Goal: Task Accomplishment & Management: Complete application form

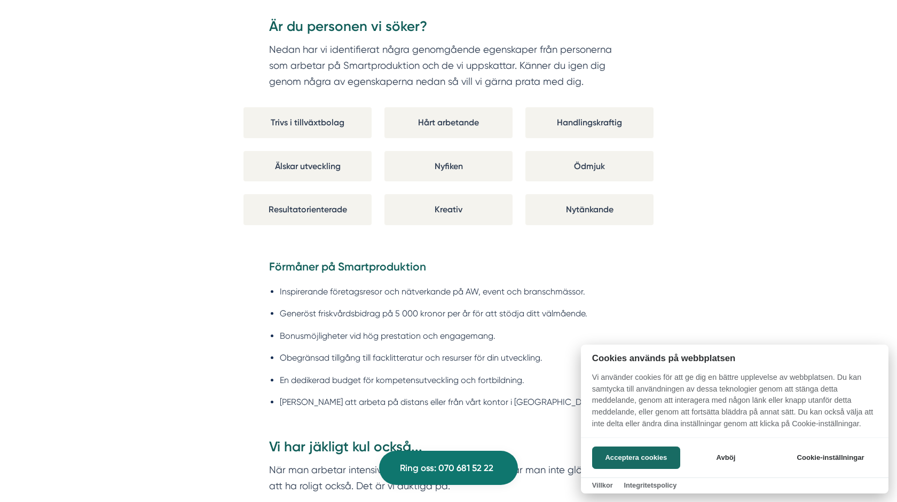
scroll to position [873, 0]
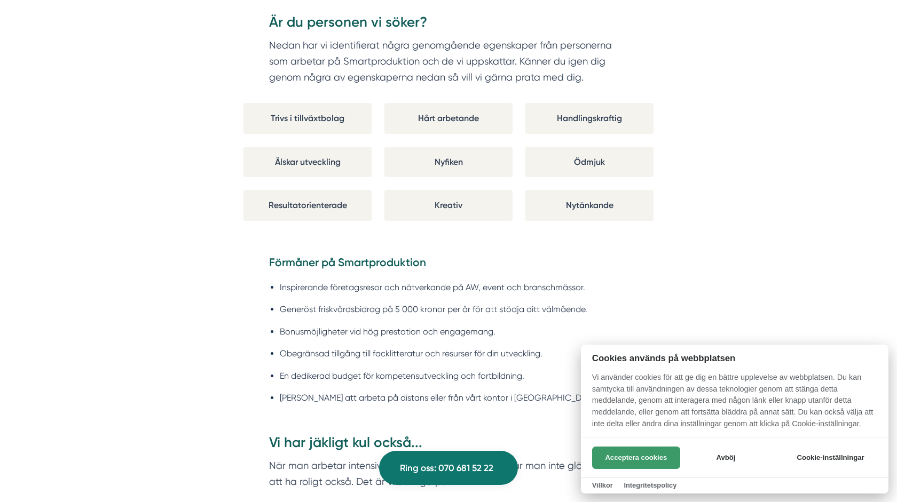
click at [650, 460] on button "Acceptera cookies" at bounding box center [636, 458] width 88 height 22
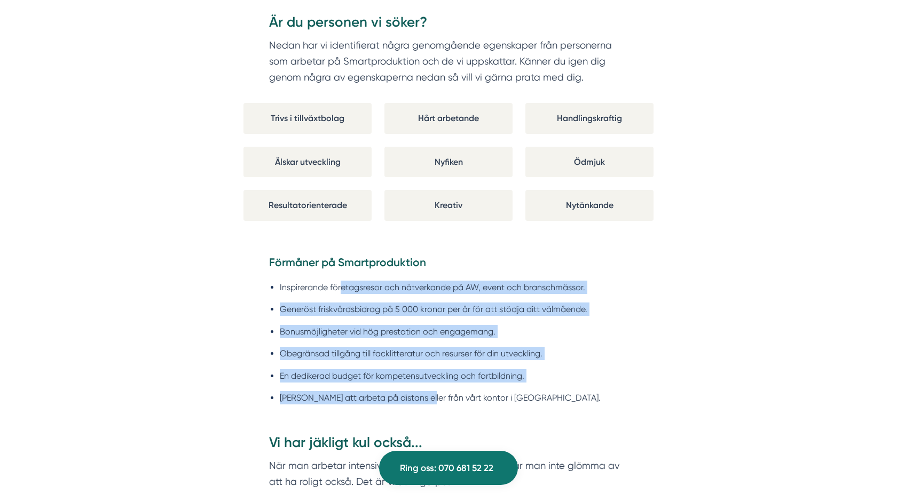
drag, startPoint x: 339, startPoint y: 289, endPoint x: 420, endPoint y: 393, distance: 131.6
click at [420, 393] on ul "Inspirerande företagsresor och nätverkande på AW, event och branschmässor. Gene…" at bounding box center [448, 346] width 359 height 144
click at [420, 393] on li "Frihet att arbeta på distans eller från vårt kontor i Stockholm." at bounding box center [454, 397] width 348 height 13
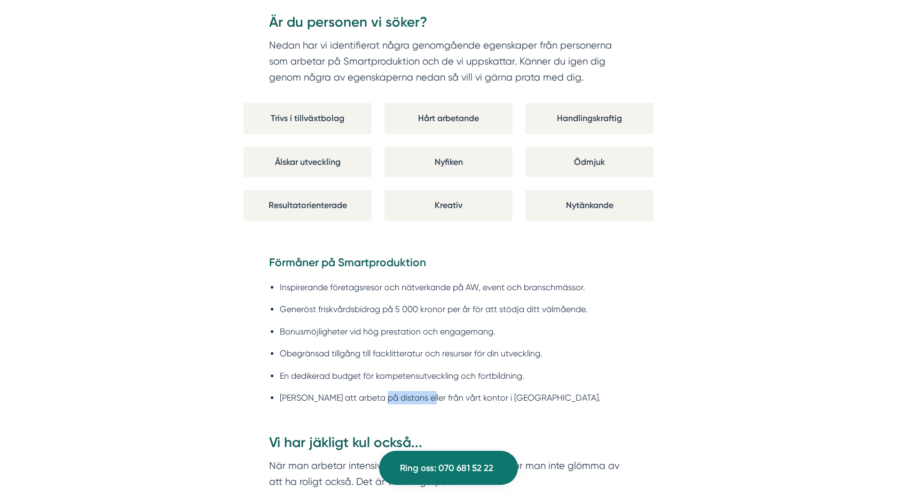
drag, startPoint x: 374, startPoint y: 395, endPoint x: 431, endPoint y: 397, distance: 56.6
click at [430, 397] on li "Frihet att arbeta på distans eller från vårt kontor i Stockholm." at bounding box center [454, 397] width 348 height 13
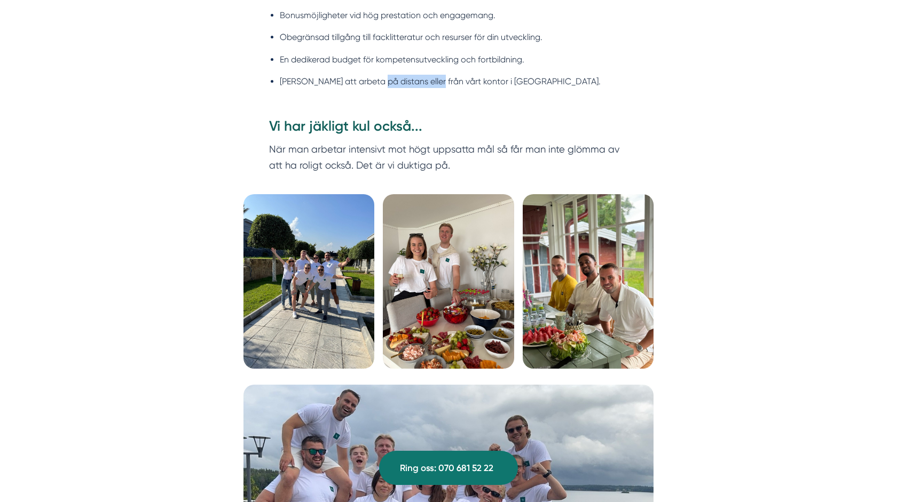
scroll to position [1201, 0]
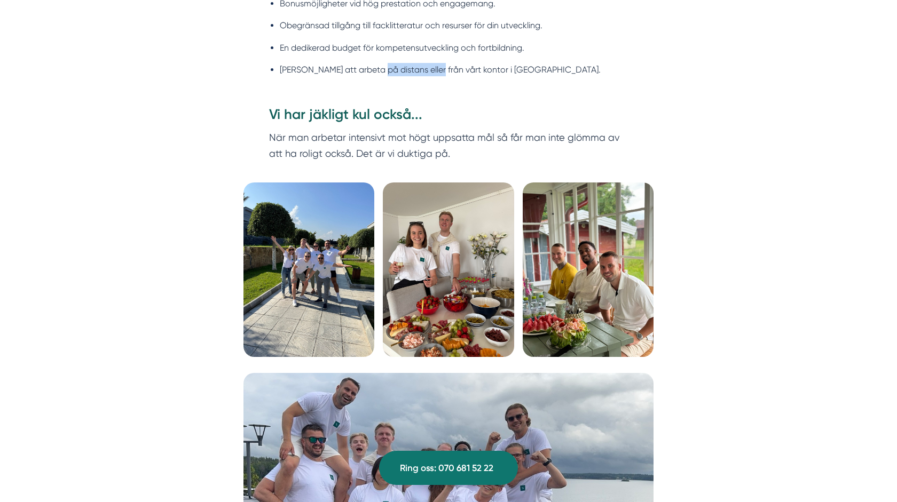
click at [418, 292] on img at bounding box center [448, 270] width 131 height 175
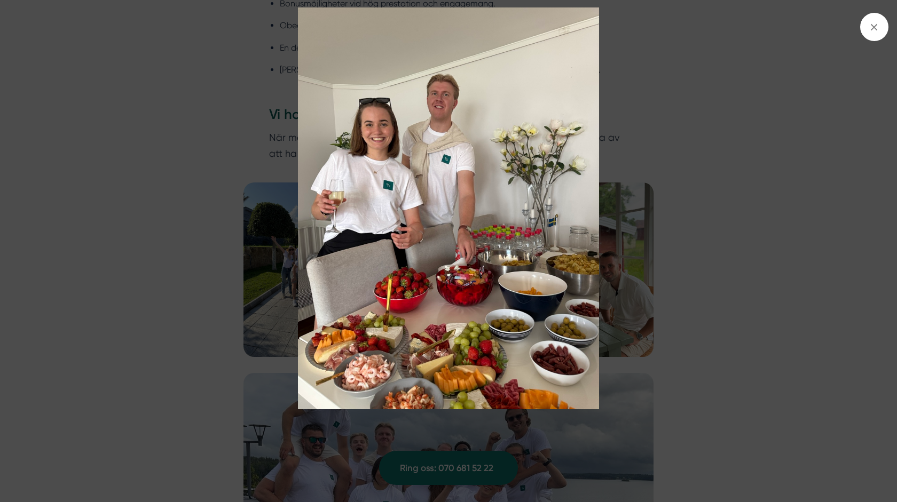
click at [623, 241] on img at bounding box center [448, 208] width 672 height 402
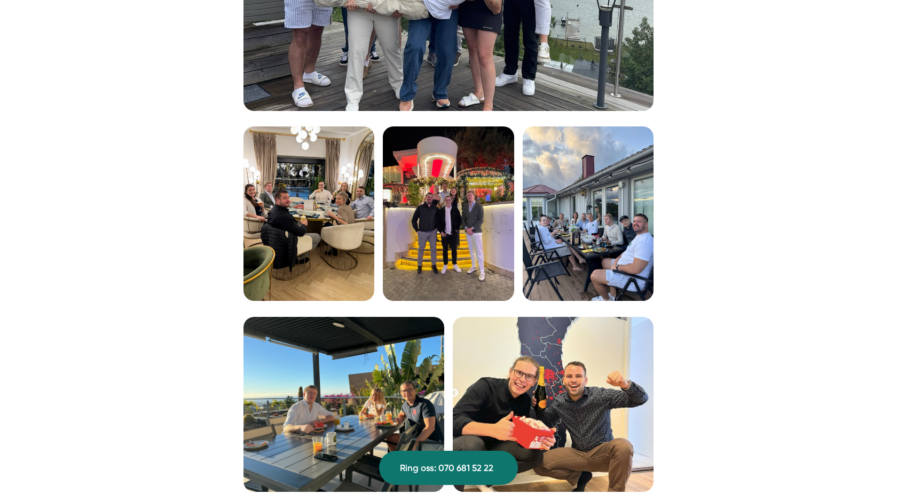
scroll to position [1749, 0]
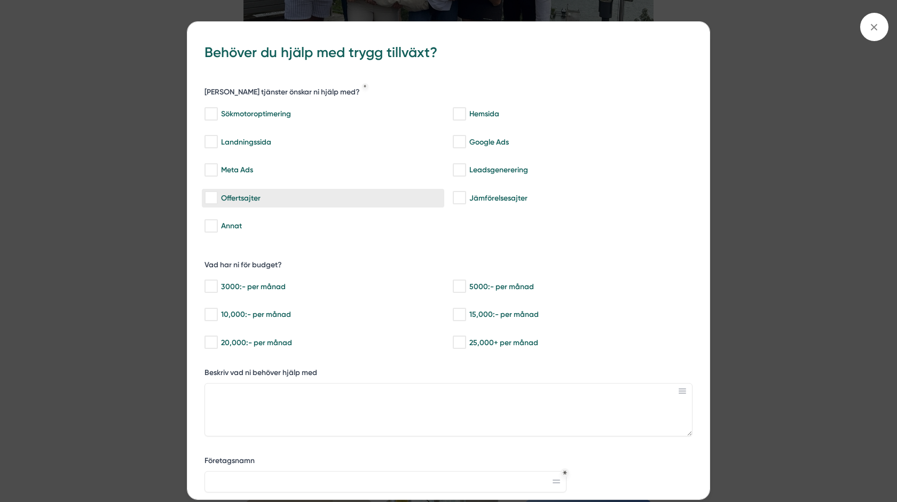
click at [321, 194] on div "Offertsajter" at bounding box center [322, 198] width 237 height 11
click at [217, 194] on input "Offertsajter" at bounding box center [210, 198] width 12 height 11
click at [321, 194] on div "Offertsajter" at bounding box center [322, 198] width 237 height 11
click at [217, 194] on input "Offertsajter" at bounding box center [210, 198] width 12 height 11
checkbox input "false"
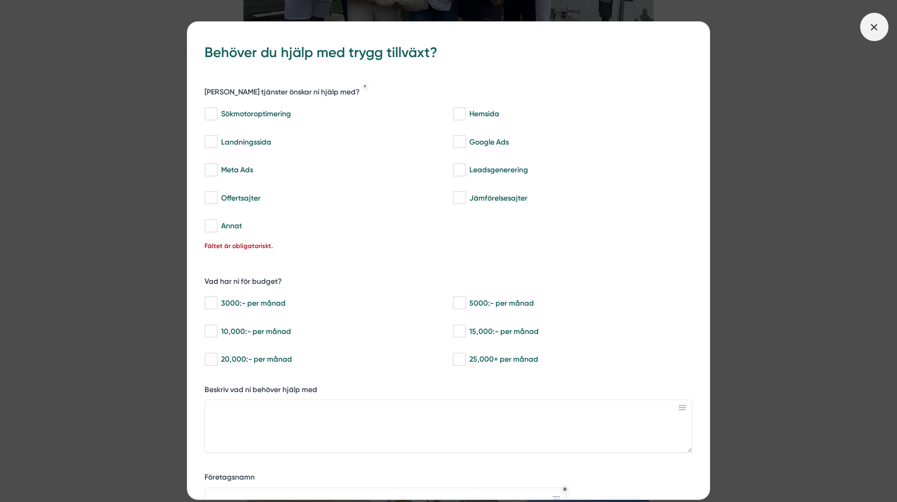
click at [867, 29] on span at bounding box center [874, 27] width 28 height 28
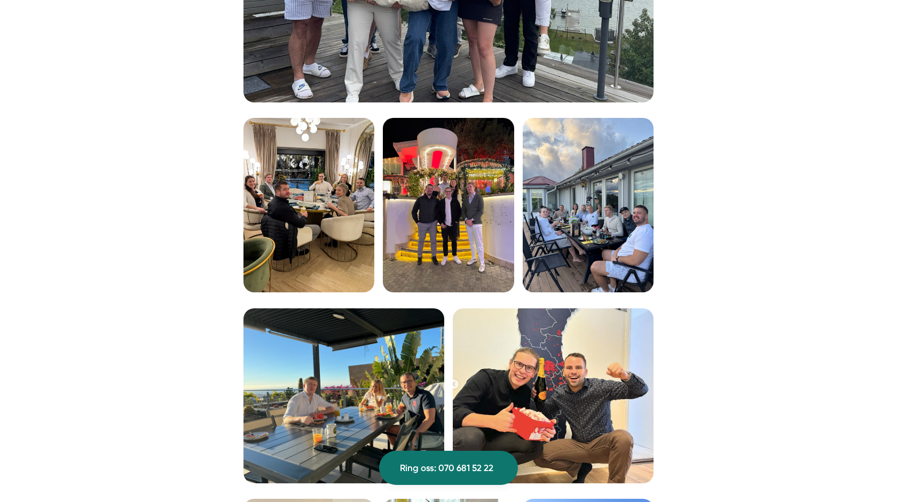
click at [345, 197] on img at bounding box center [308, 205] width 131 height 175
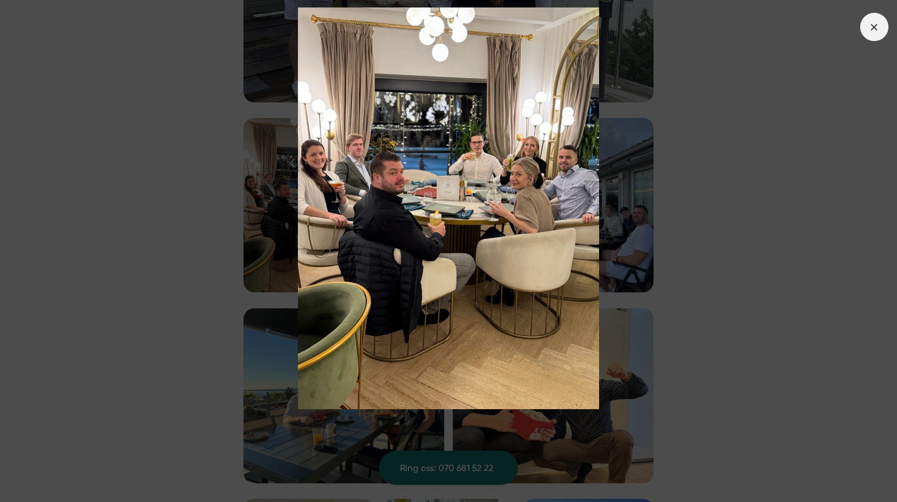
click at [882, 27] on span at bounding box center [874, 27] width 28 height 28
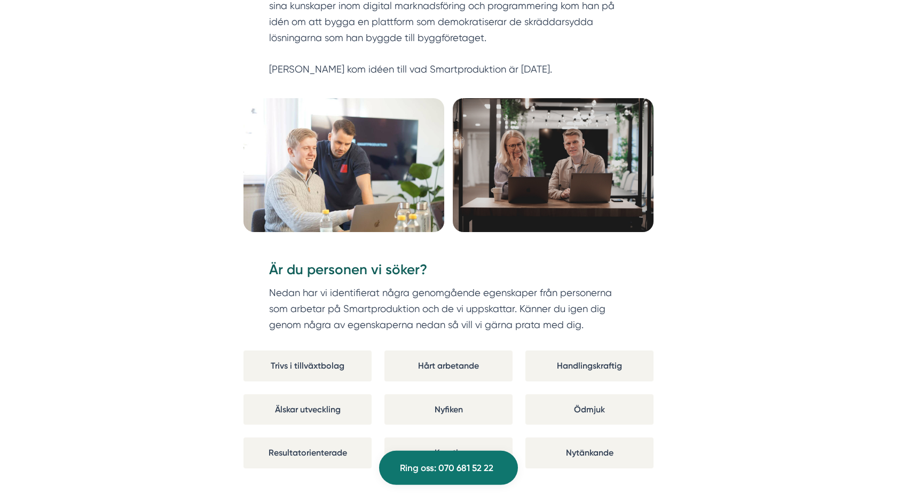
scroll to position [0, 0]
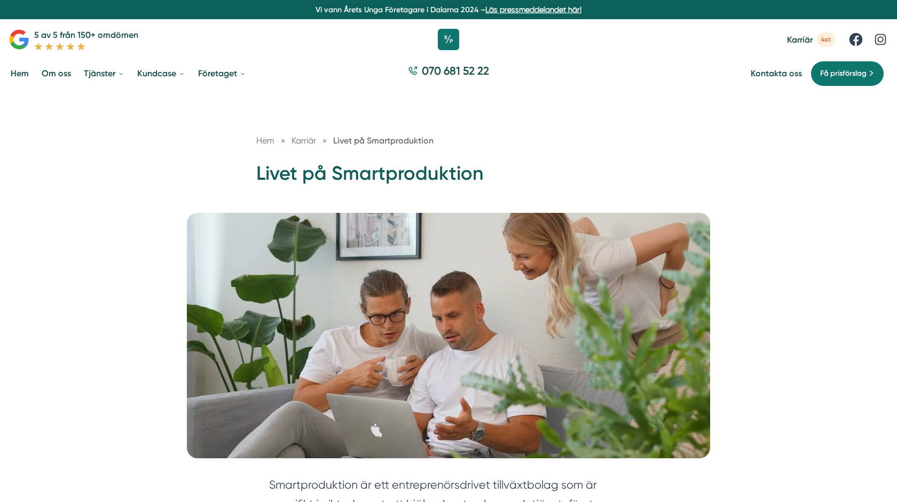
click at [88, 33] on p "5 av 5 från 150+ omdömen" at bounding box center [86, 34] width 104 height 13
drag, startPoint x: 310, startPoint y: 7, endPoint x: 582, endPoint y: 63, distance: 277.2
click at [582, 63] on nav "Vi vann Årets Unga Företagare i Dalarna 2024 – Läs pressmeddelandet här! 5 av 5…" at bounding box center [448, 45] width 897 height 91
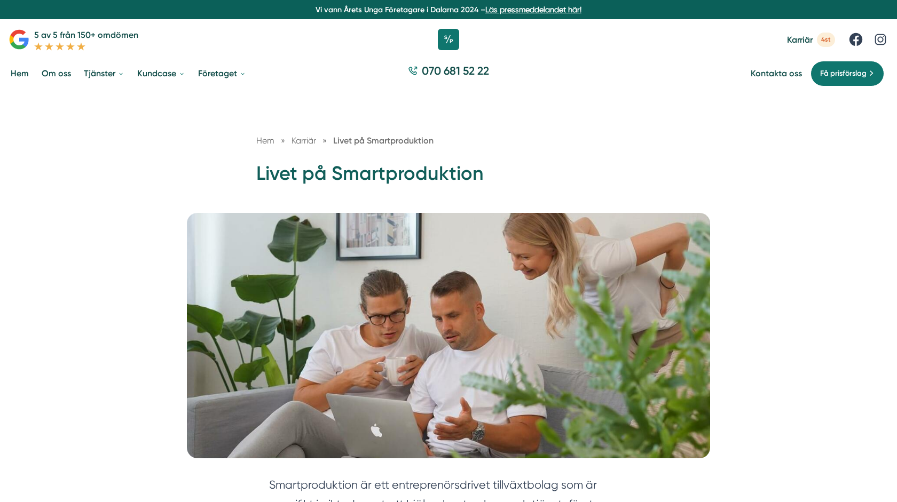
click at [582, 63] on div "070 681 52 22" at bounding box center [448, 73] width 897 height 36
click at [454, 43] on icon at bounding box center [448, 39] width 27 height 27
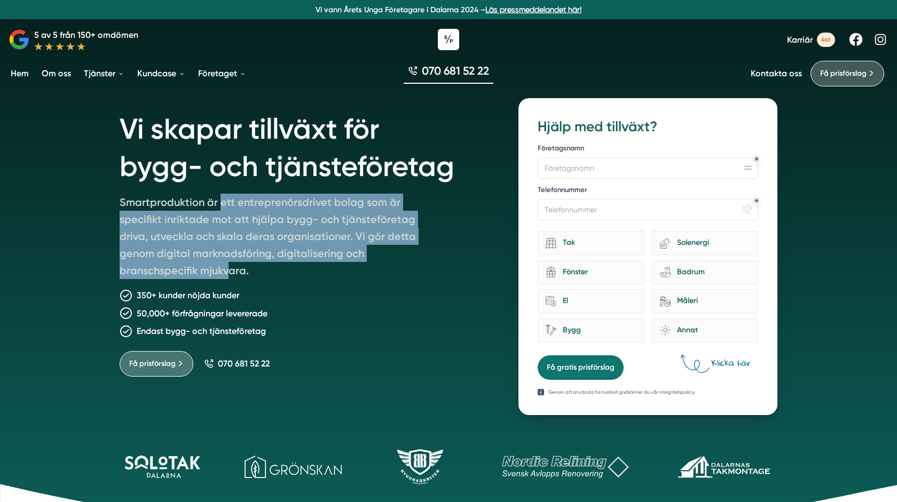
drag, startPoint x: 219, startPoint y: 205, endPoint x: 231, endPoint y: 274, distance: 70.4
click at [231, 274] on p "Smartproduktion är ett entreprenörsdrivet bolag som är specifikt inriktade mot …" at bounding box center [273, 239] width 307 height 90
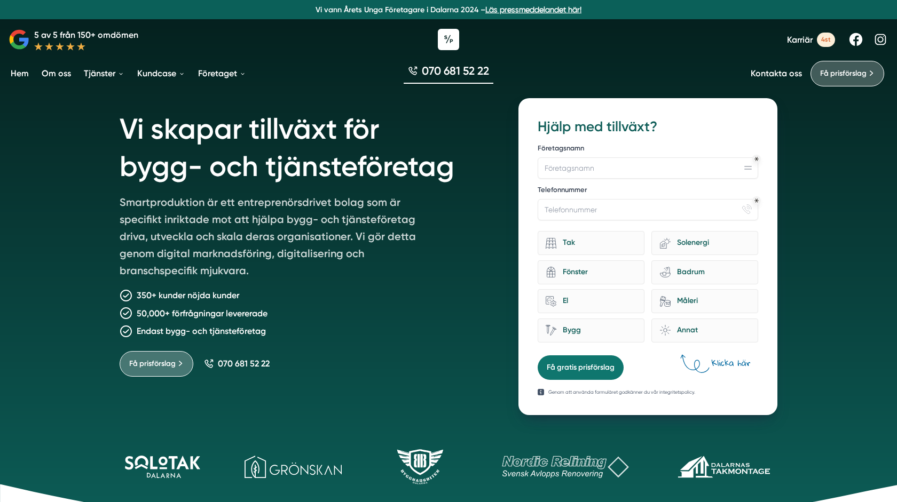
click at [246, 271] on p "Smartproduktion är ett entreprenörsdrivet bolag som är specifikt inriktade mot …" at bounding box center [273, 239] width 307 height 90
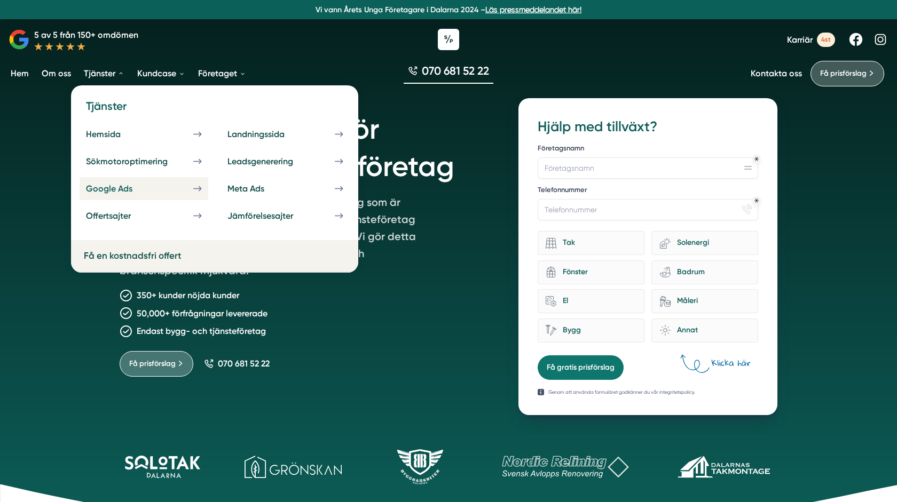
click at [121, 185] on div "Google Ads" at bounding box center [122, 189] width 72 height 10
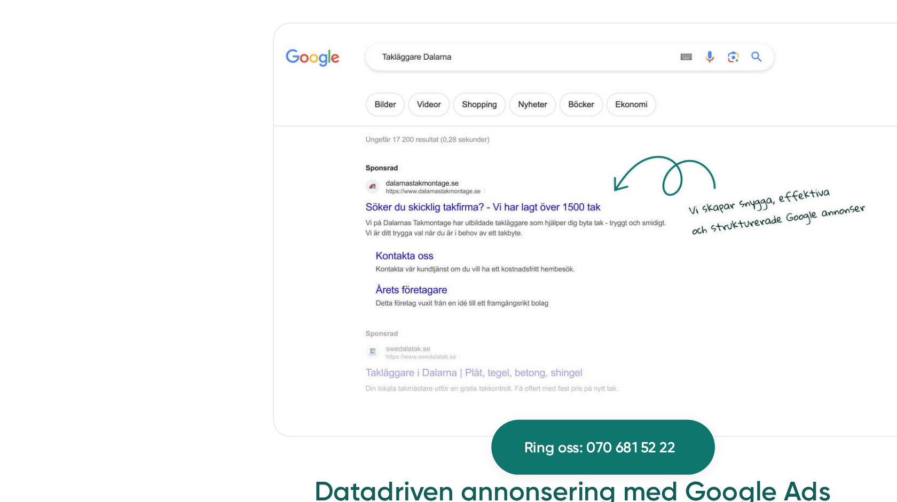
scroll to position [697, 0]
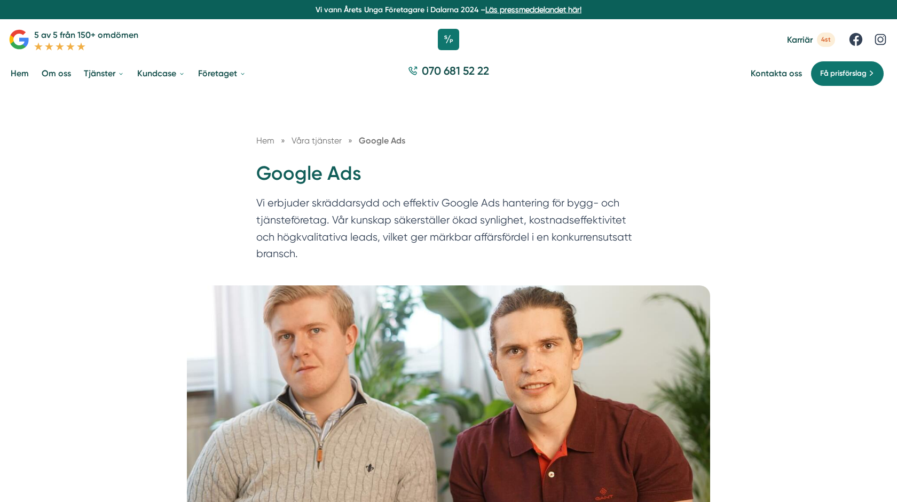
click at [797, 39] on span "Karriär" at bounding box center [800, 40] width 26 height 10
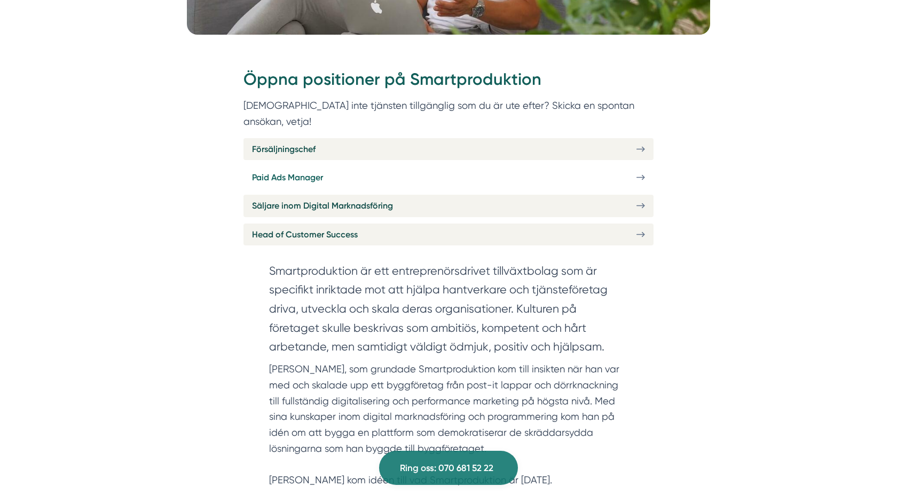
scroll to position [379, 0]
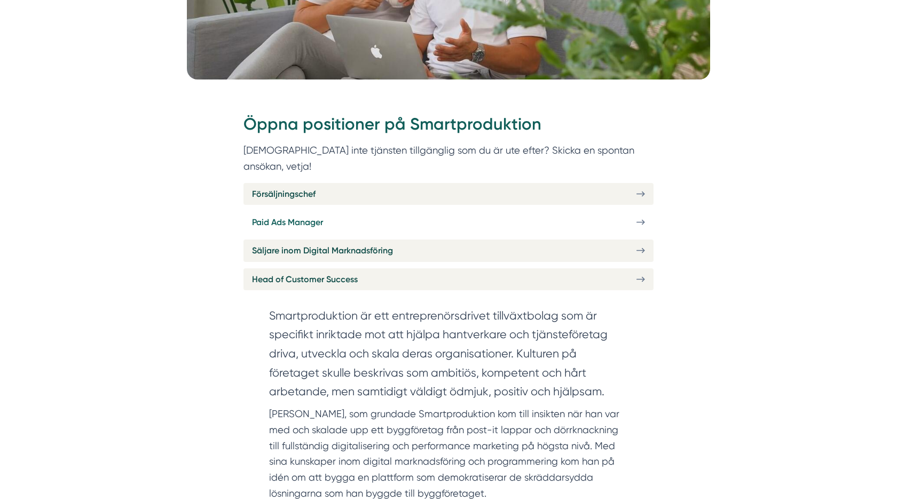
click at [615, 211] on link "Paid Ads Manager" at bounding box center [448, 222] width 410 height 22
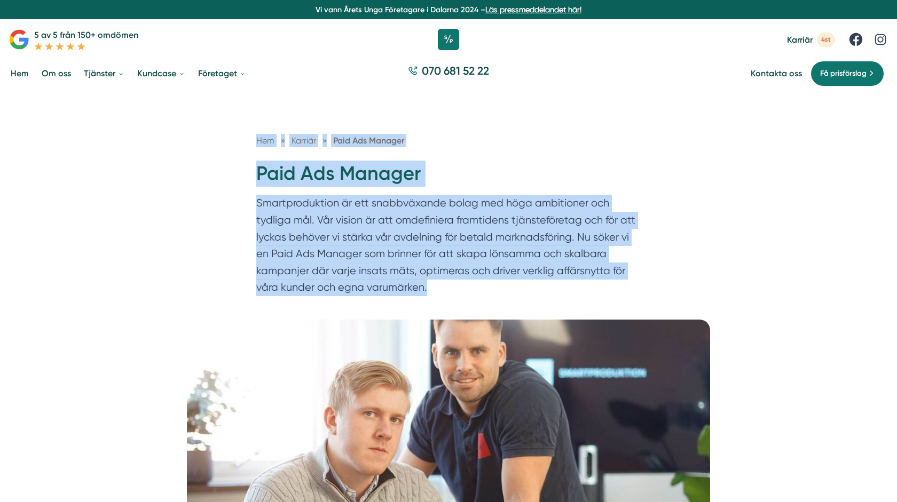
drag, startPoint x: 434, startPoint y: 290, endPoint x: 220, endPoint y: 128, distance: 268.4
click at [220, 127] on div "Hem » [GEOGRAPHIC_DATA] » Paid Ads Manager Paid Ads Manager Smartproduktion är …" at bounding box center [448, 205] width 897 height 228
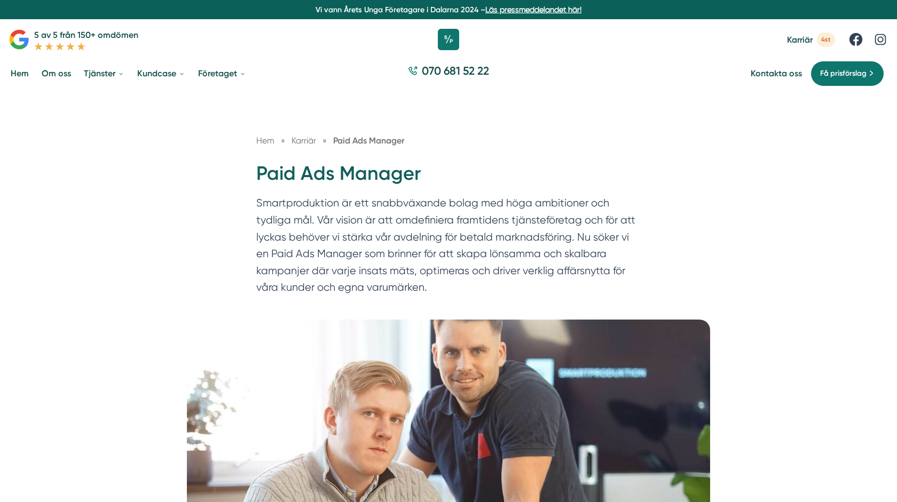
click at [220, 128] on div "Hem » [GEOGRAPHIC_DATA] » Paid Ads Manager Paid Ads Manager Smartproduktion är …" at bounding box center [448, 205] width 897 height 228
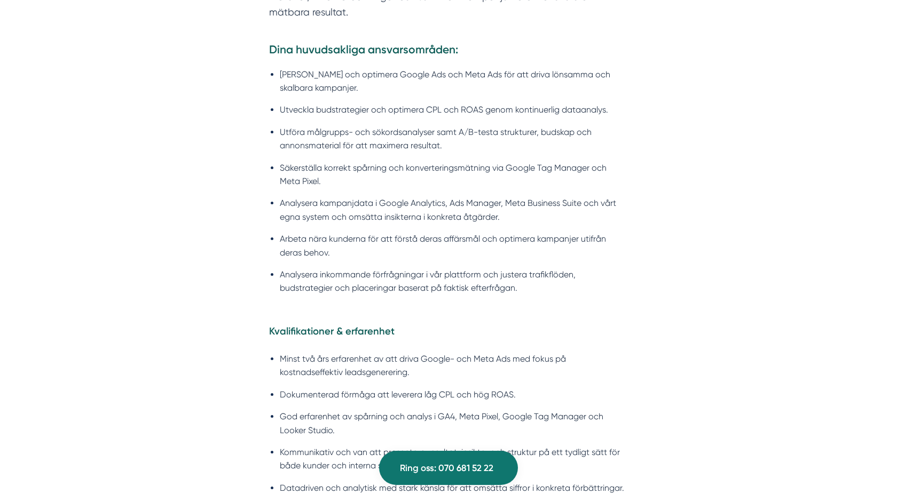
scroll to position [953, 0]
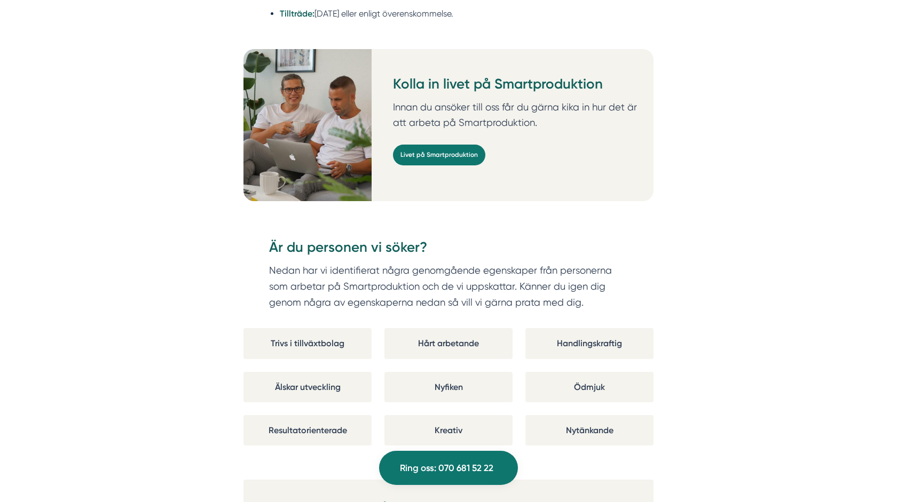
scroll to position [1902, 0]
click at [232, 116] on div "Om Smartproduktion Vi på Smartproduktion hjälper bygg- och tjänsteföretag att s…" at bounding box center [448, 97] width 871 height 2834
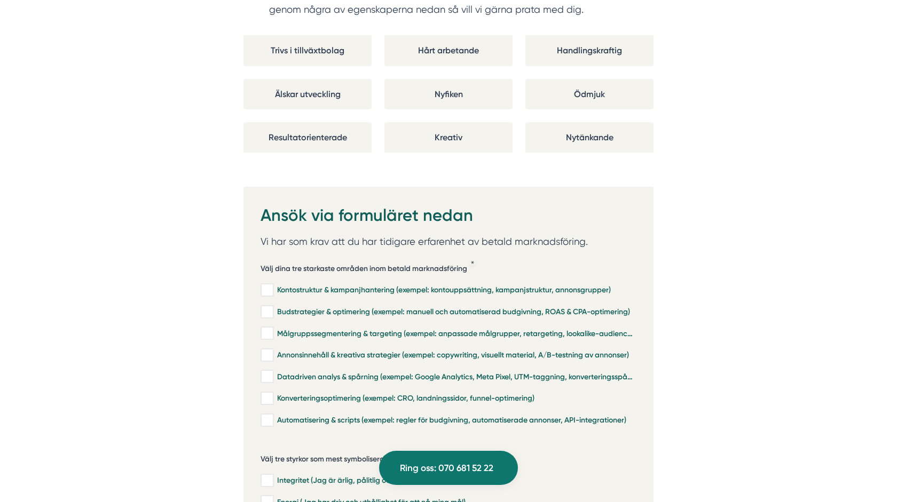
scroll to position [2195, 0]
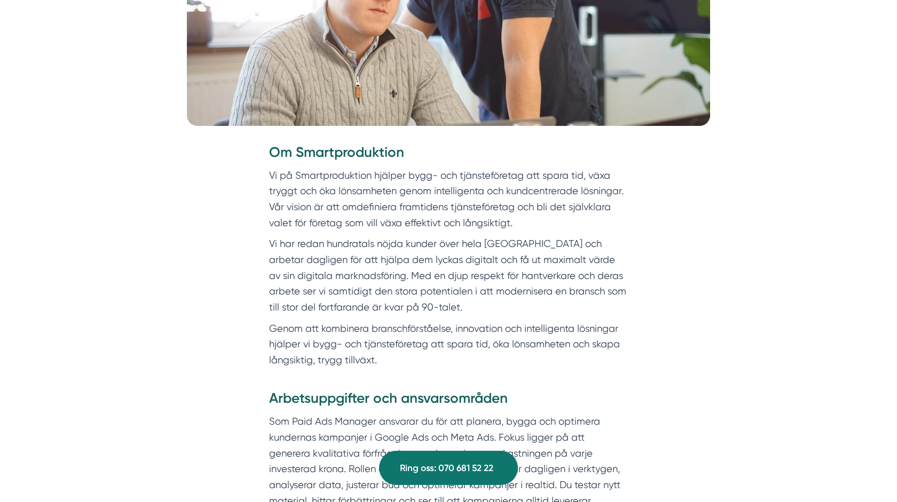
scroll to position [437, 0]
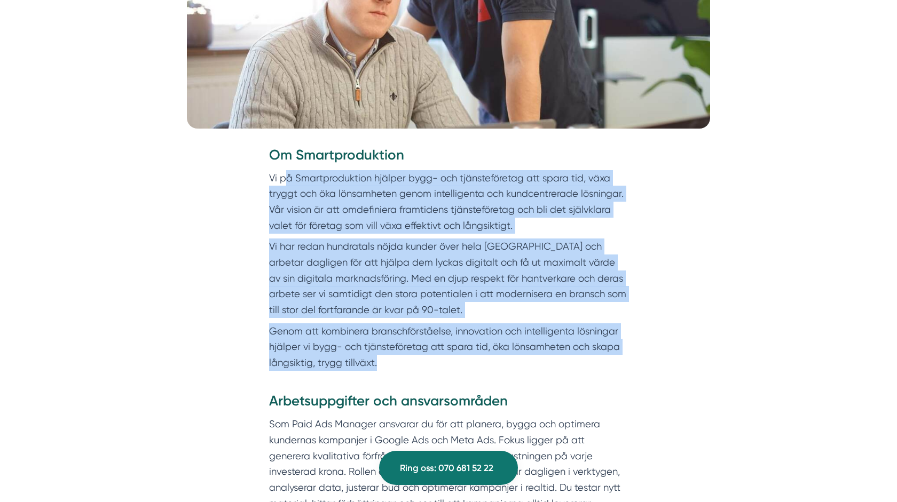
drag, startPoint x: 284, startPoint y: 176, endPoint x: 376, endPoint y: 373, distance: 217.3
click at [377, 373] on div "Om Smartproduktion Vi på Smartproduktion hjälper bygg- och tjänsteföretag att s…" at bounding box center [448, 269] width 410 height 247
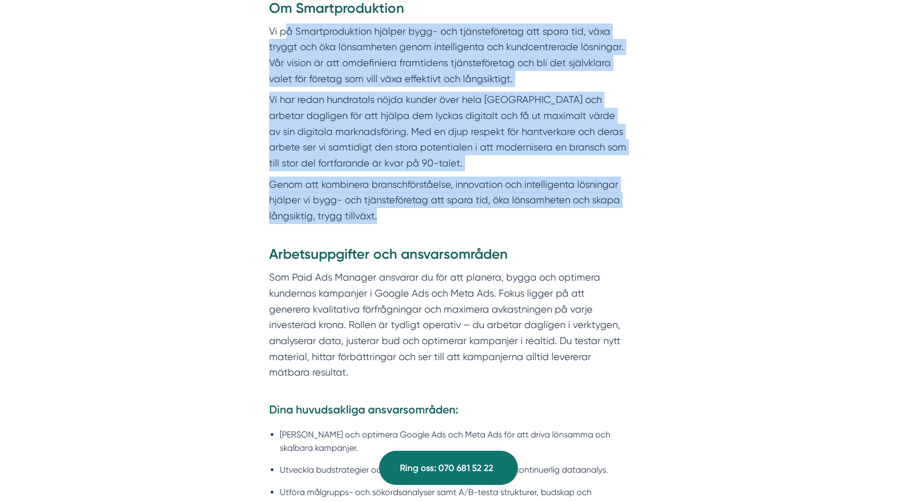
scroll to position [411, 0]
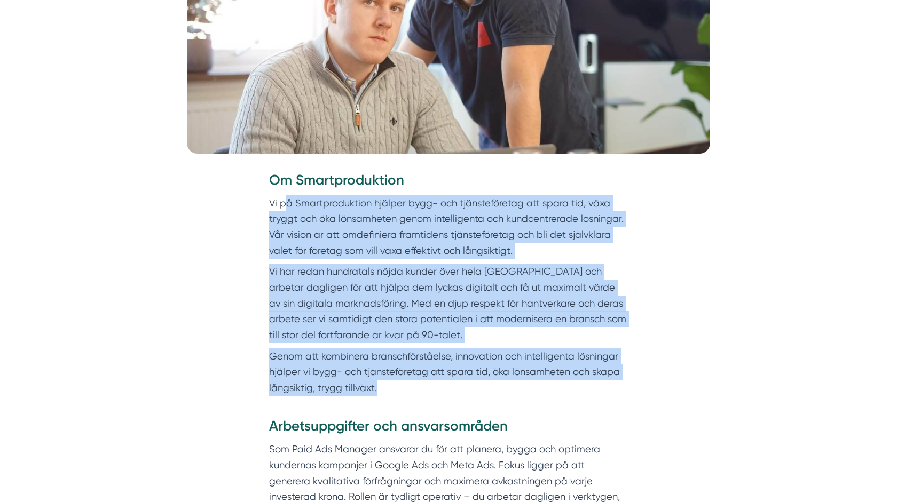
click at [376, 373] on p "Genom att kombinera branschförståelse, innovation och intelligenta lösningar hj…" at bounding box center [448, 371] width 359 height 47
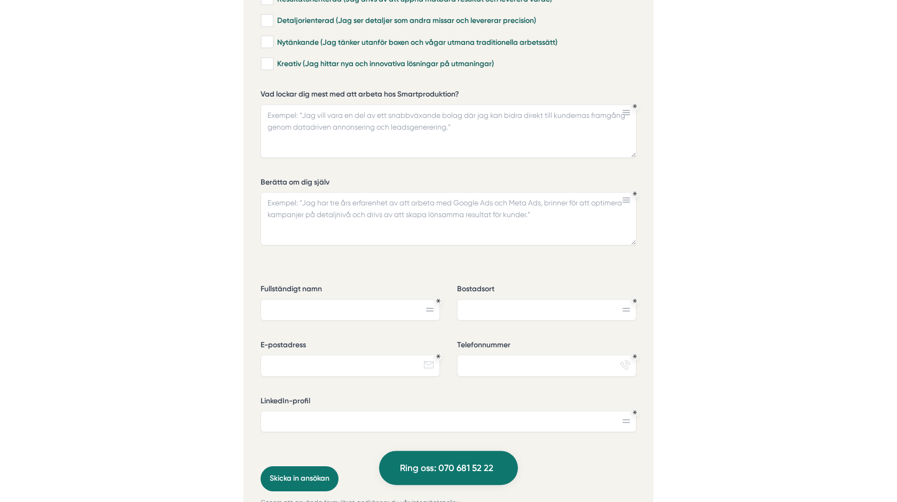
scroll to position [2864, 0]
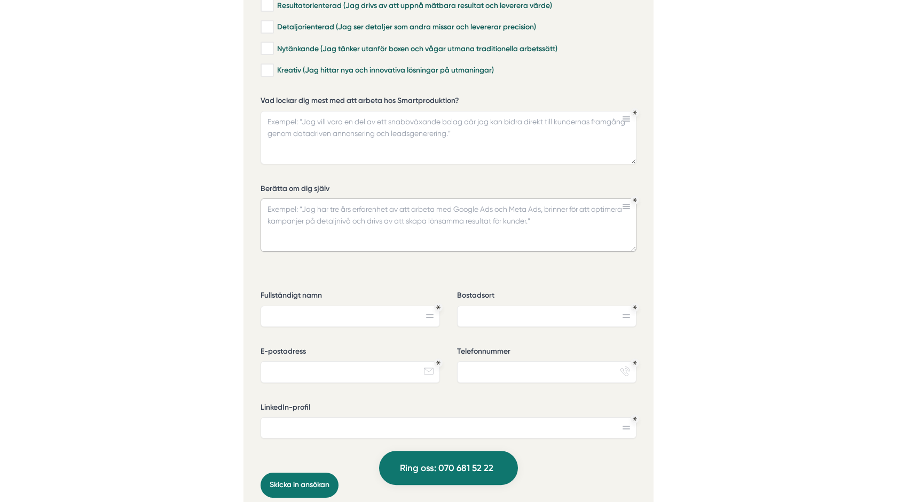
click at [472, 199] on textarea "Berätta om dig själv" at bounding box center [448, 225] width 376 height 53
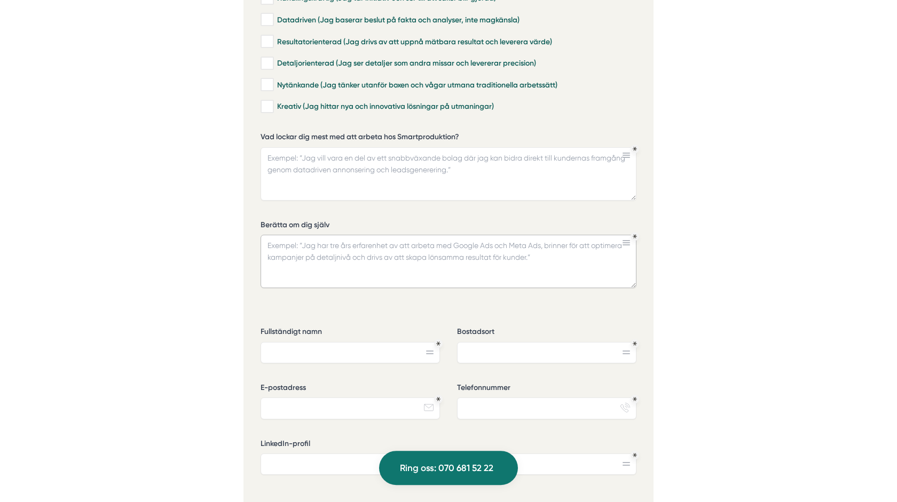
scroll to position [2824, 0]
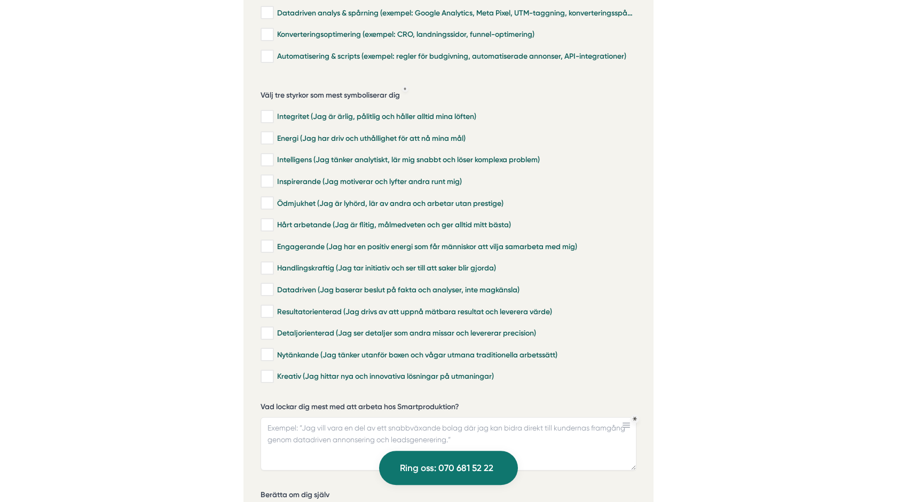
scroll to position [2556, 0]
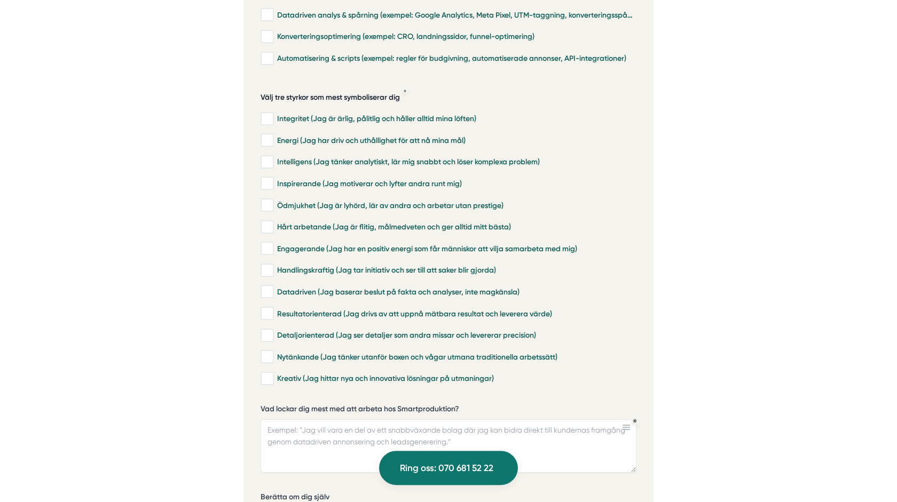
drag, startPoint x: 285, startPoint y: 74, endPoint x: 363, endPoint y: 74, distance: 77.9
click at [362, 92] on h5 "Välj tre styrkor som mest symboliserar dig" at bounding box center [329, 98] width 139 height 13
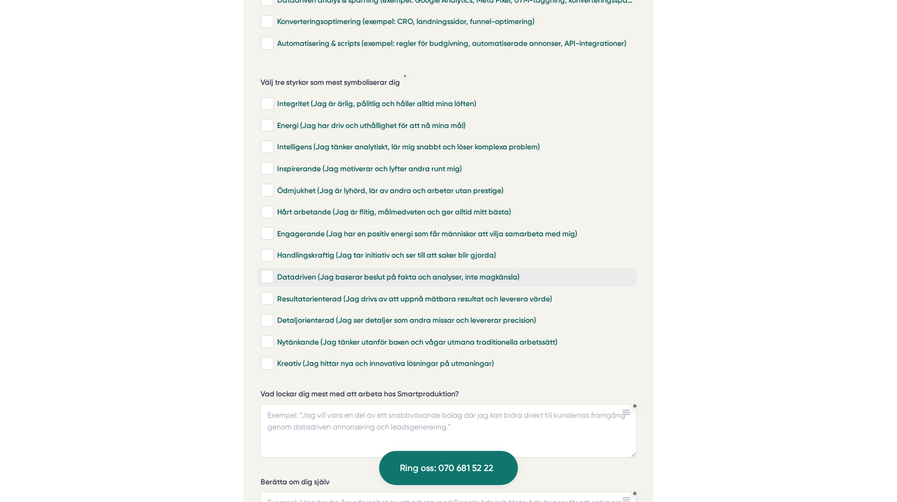
scroll to position [2575, 0]
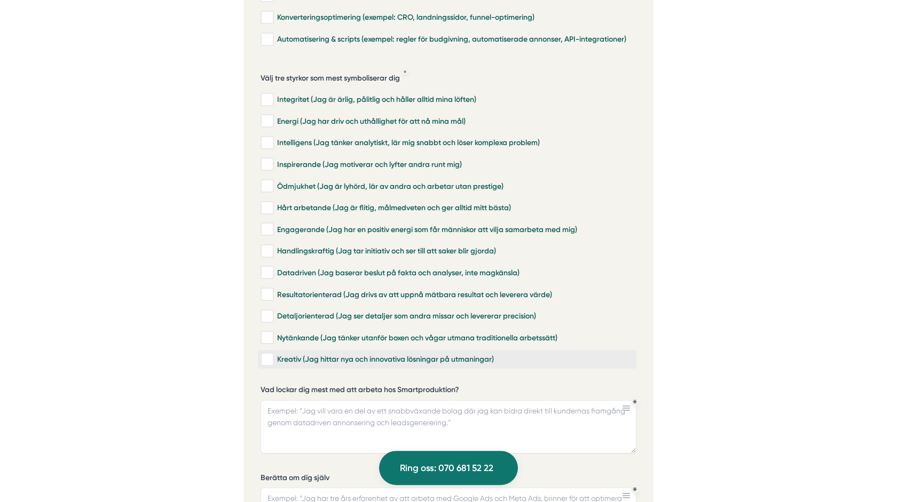
click at [360, 354] on div "Kreativ (Jag hittar nya och innovativa lösningar på utmaningar)" at bounding box center [446, 359] width 373 height 11
click at [273, 354] on input "Kreativ (Jag hittar nya och innovativa lösningar på utmaningar)" at bounding box center [266, 359] width 12 height 11
click at [348, 354] on div "Kreativ (Jag hittar nya och innovativa lösningar på utmaningar)" at bounding box center [446, 359] width 373 height 11
click at [273, 354] on input "Kreativ (Jag hittar nya och innovativa lösningar på utmaningar)" at bounding box center [266, 359] width 12 height 11
checkbox input "false"
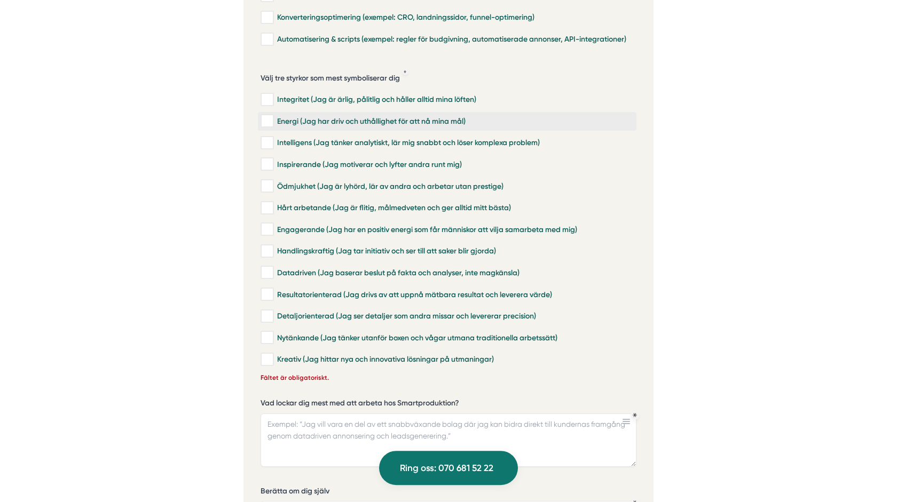
click at [346, 116] on div "Energi (Jag har driv och uthållighet för att nå mina mål)" at bounding box center [446, 121] width 373 height 11
click at [273, 116] on input "Energi (Jag har driv och uthållighet för att nå mina mål)" at bounding box center [266, 121] width 12 height 11
checkbox input "true"
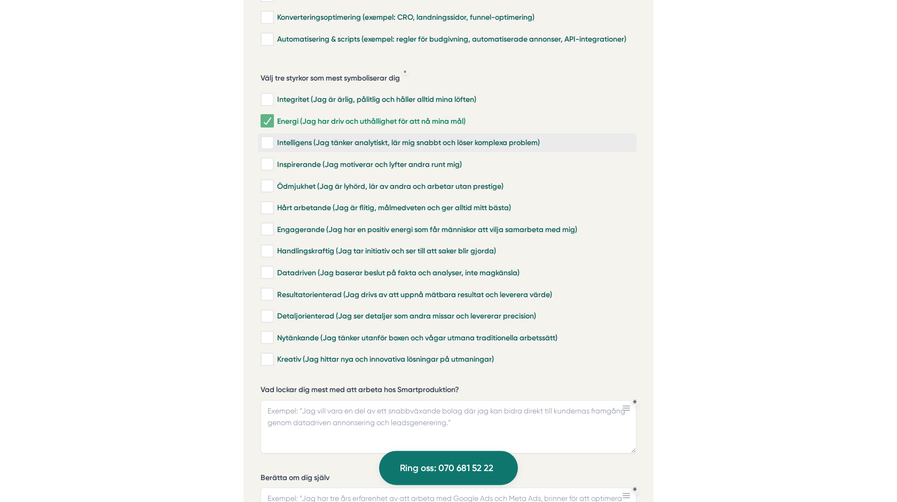
click at [346, 138] on div "Intelligens (Jag tänker analytiskt, lär mig snabbt och löser komplexa problem)" at bounding box center [446, 143] width 373 height 11
click at [273, 138] on input "Intelligens (Jag tänker analytiskt, lär mig snabbt och löser komplexa problem)" at bounding box center [266, 143] width 12 height 11
checkbox input "true"
click at [350, 155] on label "Inspirerande (Jag motiverar och lyfter andra runt mig)" at bounding box center [447, 164] width 378 height 19
click at [273, 159] on input "Inspirerande (Jag motiverar och lyfter andra runt mig)" at bounding box center [266, 164] width 12 height 11
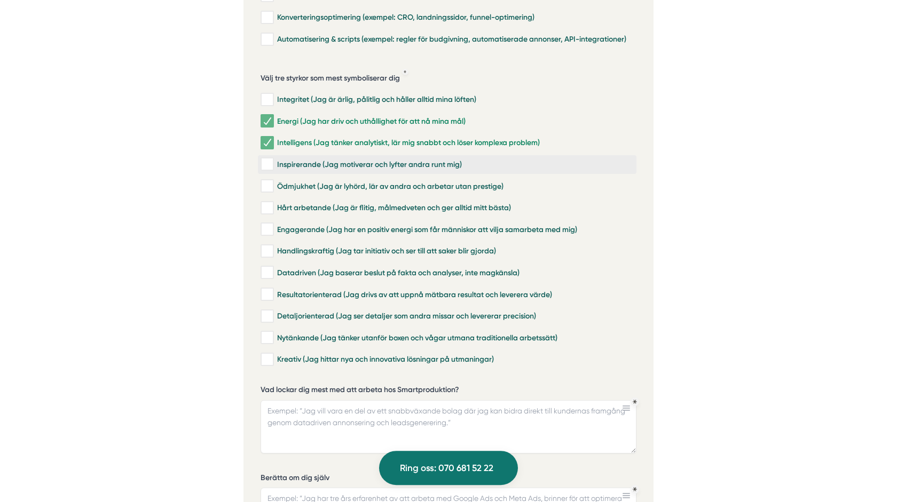
checkbox input "true"
click at [351, 181] on div "Ödmjukhet (Jag är lyhörd, lär av andra och arbetar utan prestige)" at bounding box center [446, 186] width 373 height 11
click at [273, 181] on input "Ödmjukhet (Jag är lyhörd, lär av andra och arbetar utan prestige)" at bounding box center [266, 186] width 12 height 11
checkbox input "true"
click at [352, 203] on div "Hårt arbetande (Jag är flitig, målmedveten och ger alltid mitt bästa)" at bounding box center [446, 208] width 373 height 11
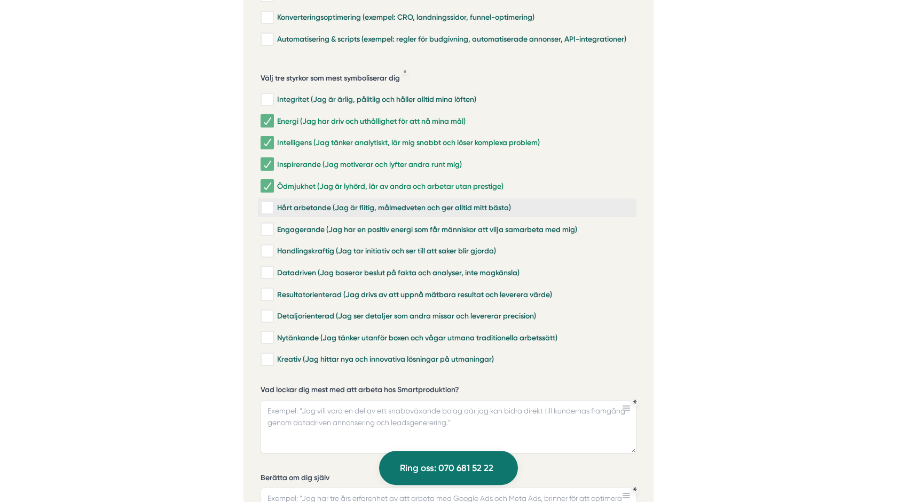
click at [273, 203] on input "Hårt arbetande (Jag är flitig, målmedveten och ger alltid mitt bästa)" at bounding box center [266, 208] width 12 height 11
checkbox input "true"
click at [354, 181] on div "Ödmjukhet (Jag är lyhörd, lär av andra och arbetar utan prestige)" at bounding box center [446, 186] width 373 height 11
click at [273, 181] on input "Ödmjukhet (Jag är lyhörd, lär av andra och arbetar utan prestige)" at bounding box center [266, 186] width 12 height 11
checkbox input "false"
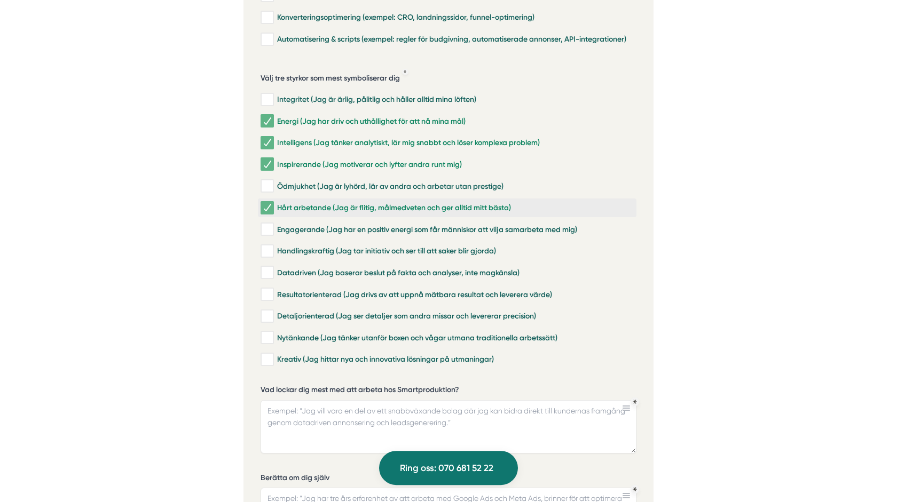
click at [354, 199] on label "Hårt arbetande (Jag är flitig, målmedveten och ger alltid mitt bästa)" at bounding box center [447, 208] width 378 height 19
click at [273, 203] on input "Hårt arbetande (Jag är flitig, målmedveten och ger alltid mitt bästa)" at bounding box center [266, 208] width 12 height 11
checkbox input "false"
click at [353, 152] on div "Integritet (Jag är ärlig, pålitlig och håller alltid mina löften) Energi (Jag h…" at bounding box center [448, 228] width 376 height 284
click at [351, 159] on div "Inspirerande (Jag motiverar och lyfter andra runt mig)" at bounding box center [446, 164] width 373 height 11
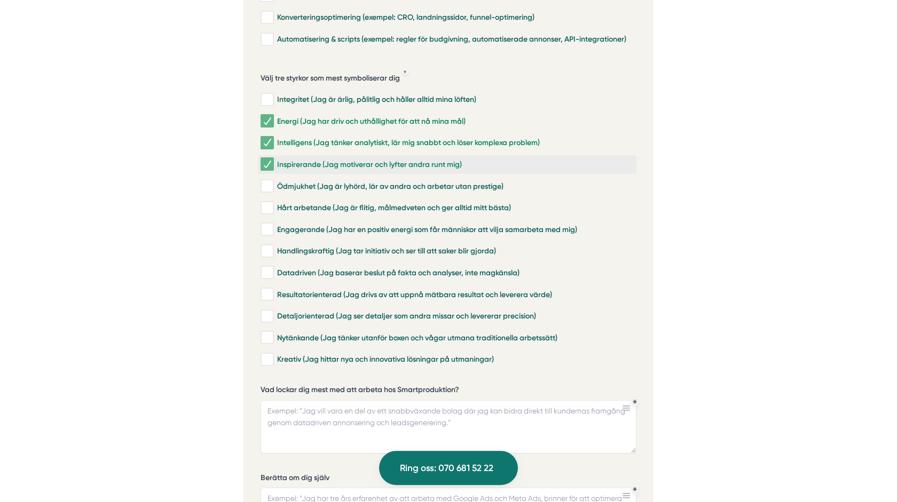
click at [273, 159] on input "Inspirerande (Jag motiverar och lyfter andra runt mig)" at bounding box center [266, 164] width 12 height 11
checkbox input "false"
click at [351, 133] on label "Intelligens (Jag tänker analytiskt, lär mig snabbt och löser komplexa problem)" at bounding box center [447, 142] width 378 height 19
click at [273, 138] on input "Intelligens (Jag tänker analytiskt, lär mig snabbt och löser komplexa problem)" at bounding box center [266, 143] width 12 height 11
checkbox input "false"
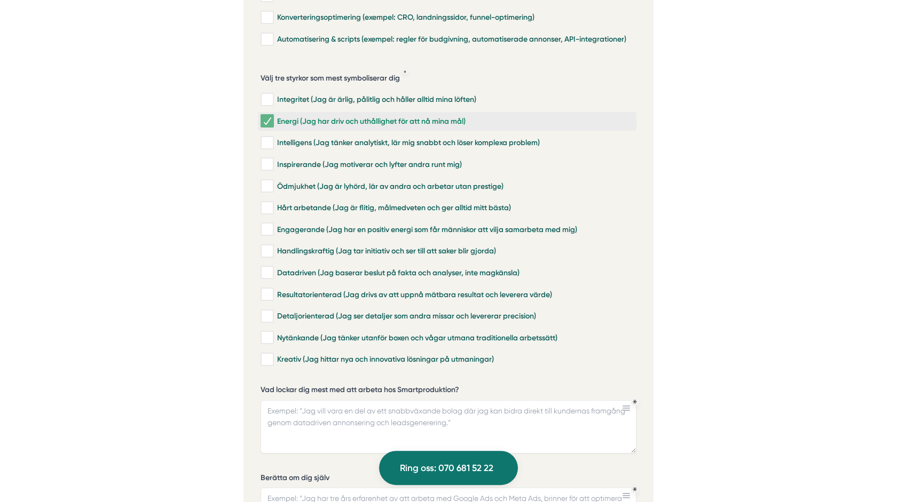
click at [349, 116] on div "Energi (Jag har driv och uthållighet för att nå mina mål)" at bounding box center [446, 121] width 373 height 11
click at [273, 116] on input "Energi (Jag har driv och uthållighet för att nå mina mål)" at bounding box center [266, 121] width 12 height 11
checkbox input "false"
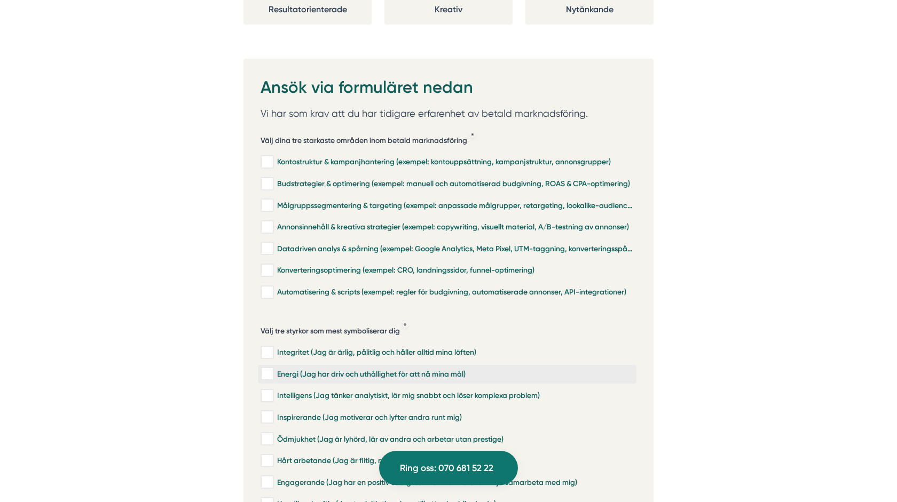
scroll to position [2315, 0]
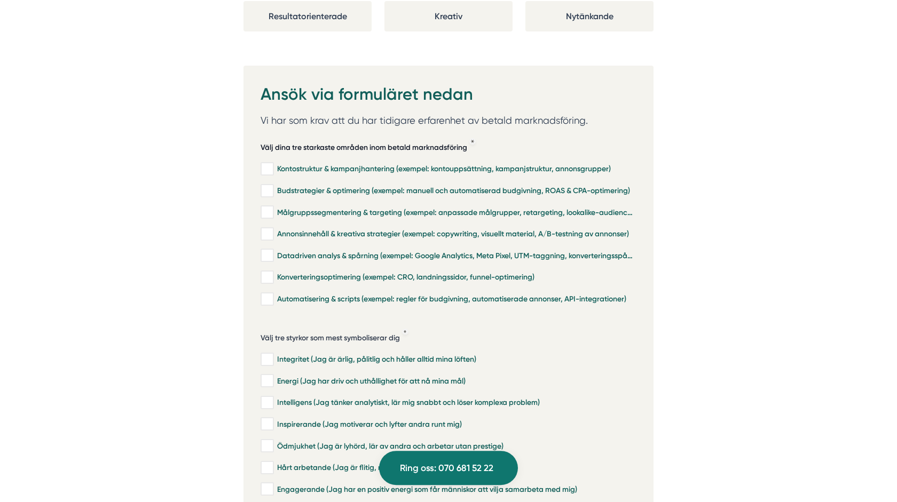
drag, startPoint x: 285, startPoint y: 125, endPoint x: 460, endPoint y: 130, distance: 174.6
click at [460, 142] on h5 "Välj dina tre starkaste områden inom betald marknadsföring" at bounding box center [363, 148] width 207 height 13
click at [364, 229] on div "Annonsinnehåll & kreativa strategier (exempel: copywriting, visuellt material, …" at bounding box center [446, 234] width 373 height 11
click at [273, 229] on input "Annonsinnehåll & kreativa strategier (exempel: copywriting, visuellt material, …" at bounding box center [266, 234] width 12 height 11
click at [364, 229] on div "Annonsinnehåll & kreativa strategier (exempel: copywriting, visuellt material, …" at bounding box center [446, 234] width 373 height 11
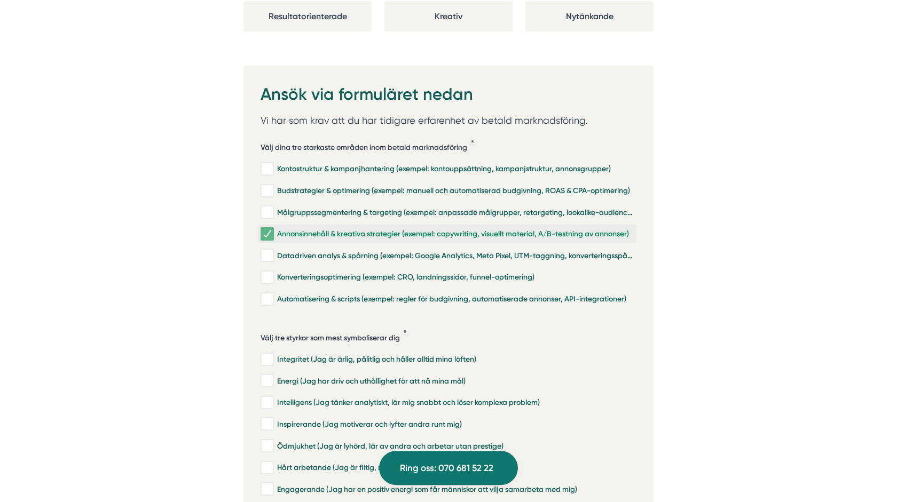
click at [273, 229] on input "Annonsinnehåll & kreativa strategier (exempel: copywriting, visuellt material, …" at bounding box center [266, 234] width 12 height 11
checkbox input "false"
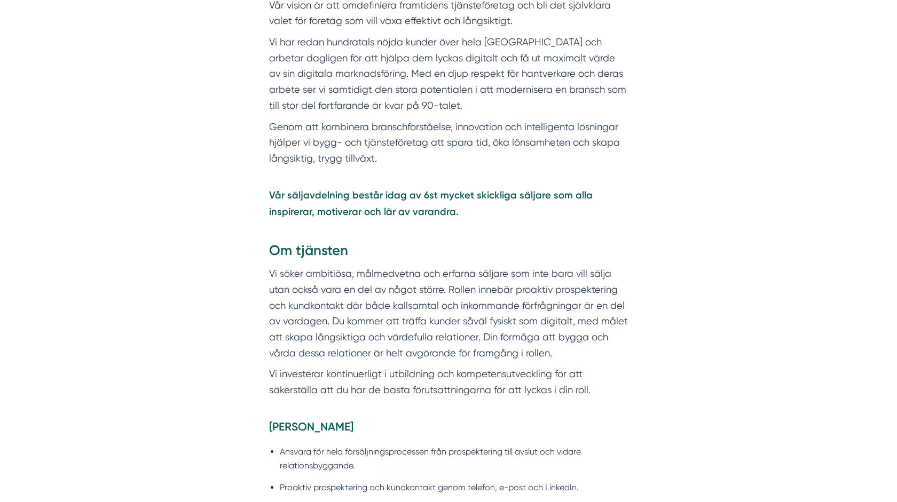
scroll to position [609, 0]
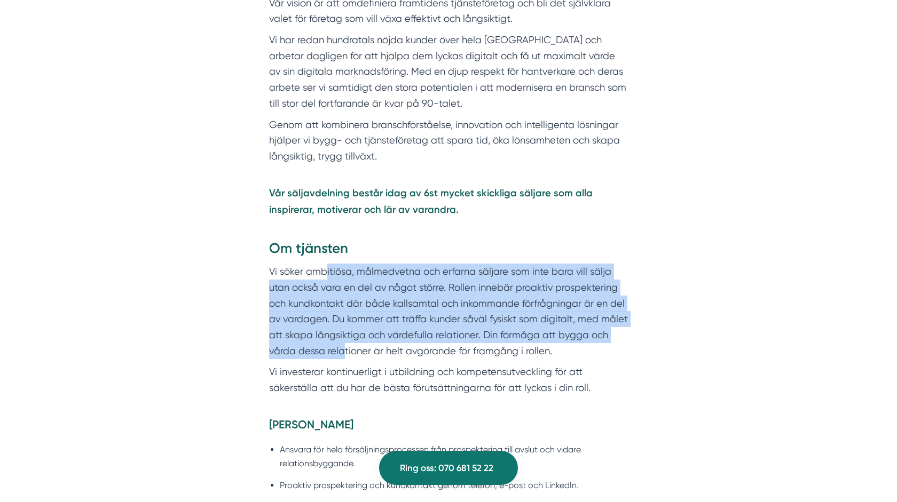
drag, startPoint x: 325, startPoint y: 251, endPoint x: 342, endPoint y: 330, distance: 81.2
click at [342, 330] on p "Vi söker ambitiösa, målmedvetna och erfarna säljare som inte bara vill sälja ut…" at bounding box center [448, 311] width 359 height 95
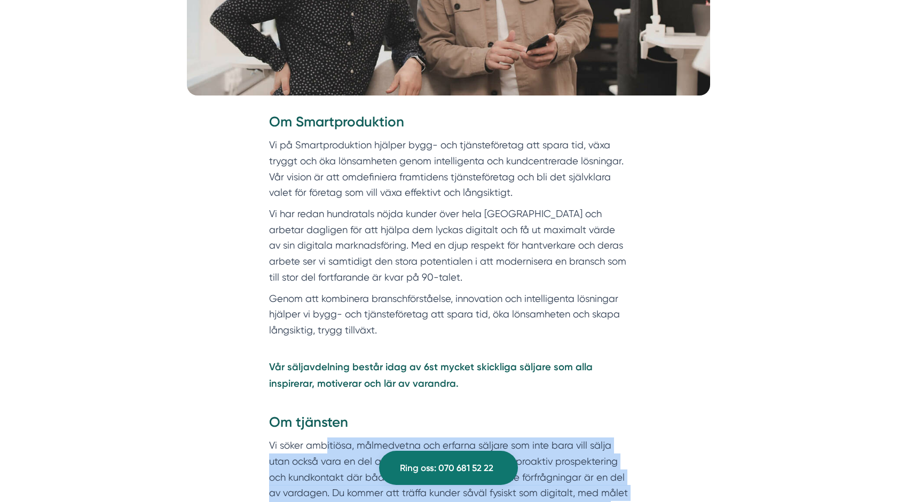
scroll to position [0, 0]
